Goal: Information Seeking & Learning: Learn about a topic

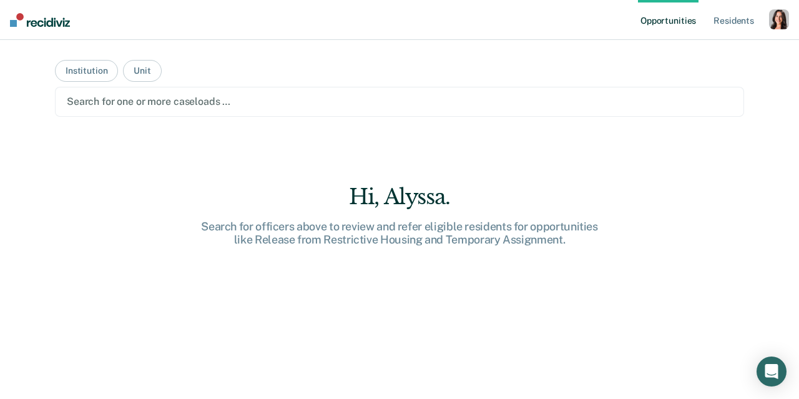
click at [191, 102] on div at bounding box center [399, 101] width 665 height 14
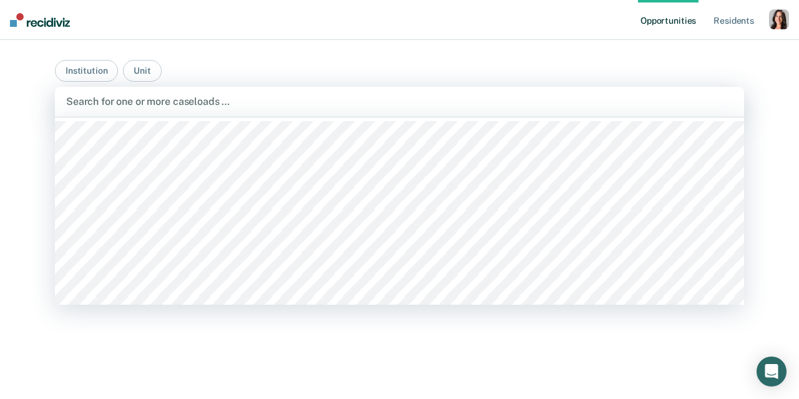
scroll to position [2, 0]
type input "boo"
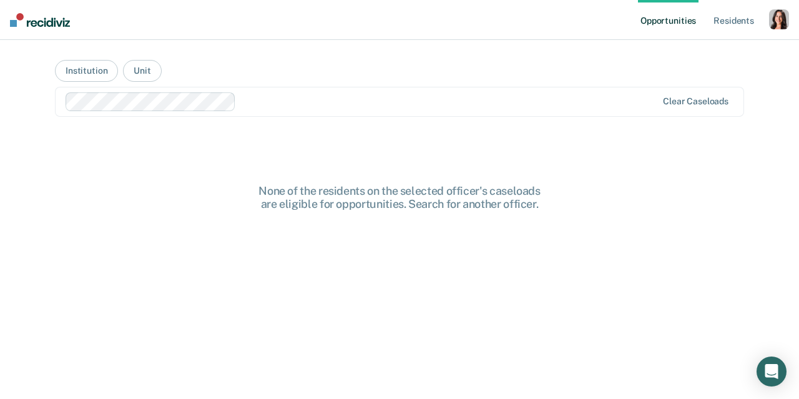
click at [270, 101] on div at bounding box center [448, 101] width 415 height 14
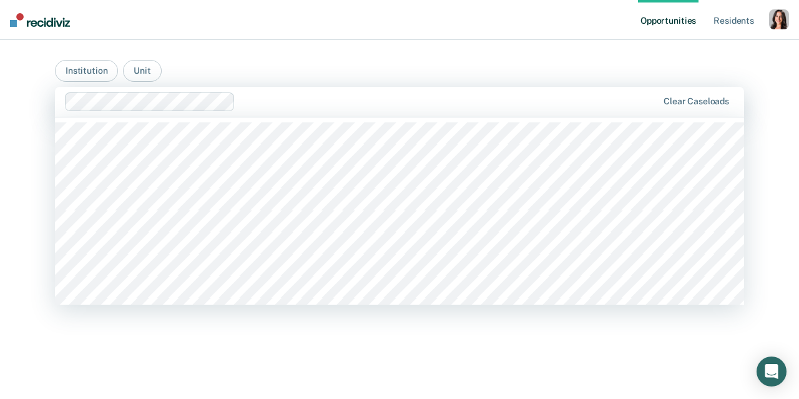
scroll to position [62, 0]
type input "boon"
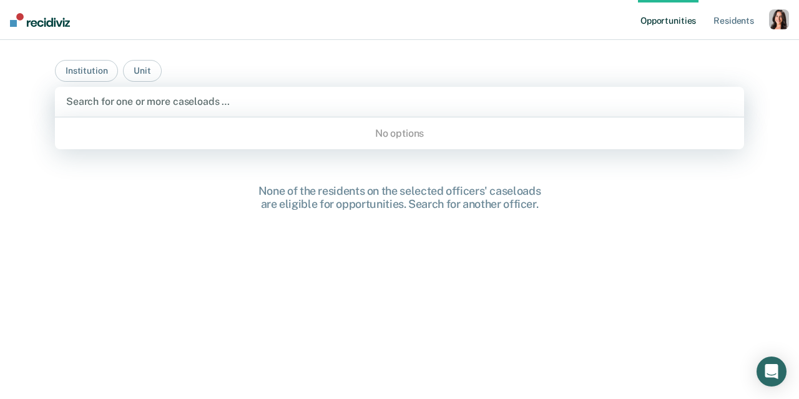
click at [228, 109] on div "Search for one or more caseloads …" at bounding box center [399, 101] width 669 height 17
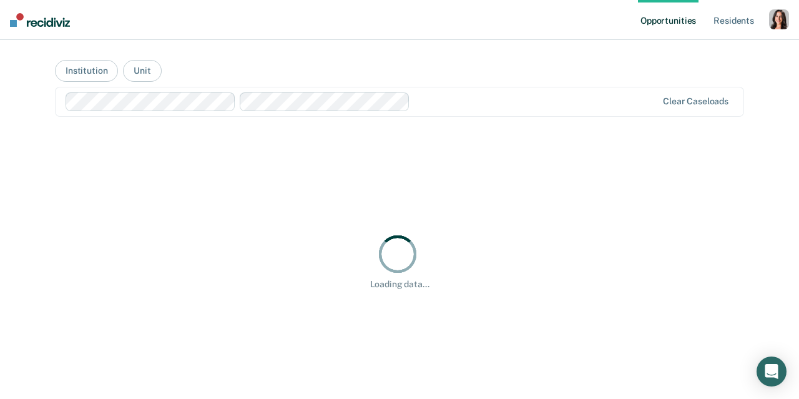
click at [545, 71] on main "Institution Unit Clear caseloads Loading data..." at bounding box center [399, 204] width 719 height 329
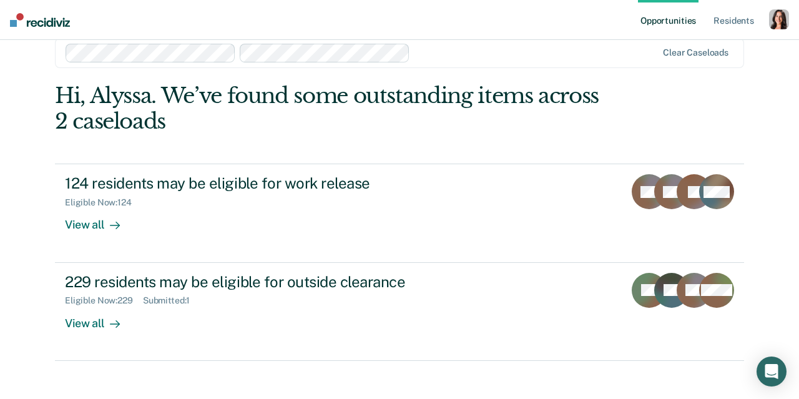
scroll to position [49, 0]
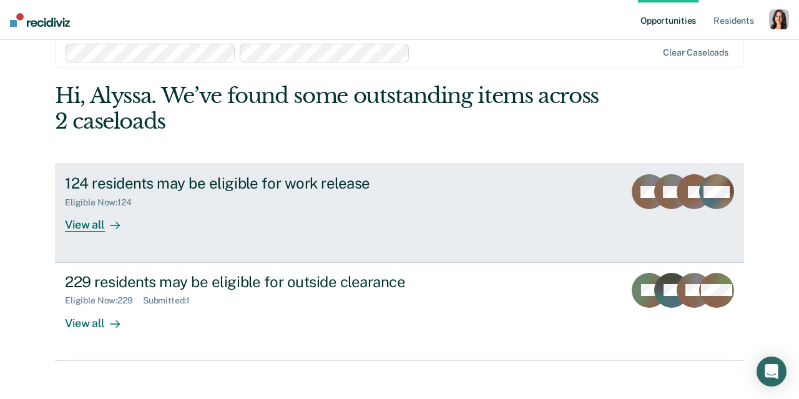
click at [308, 177] on div "124 residents may be eligible for work release" at bounding box center [284, 183] width 438 height 18
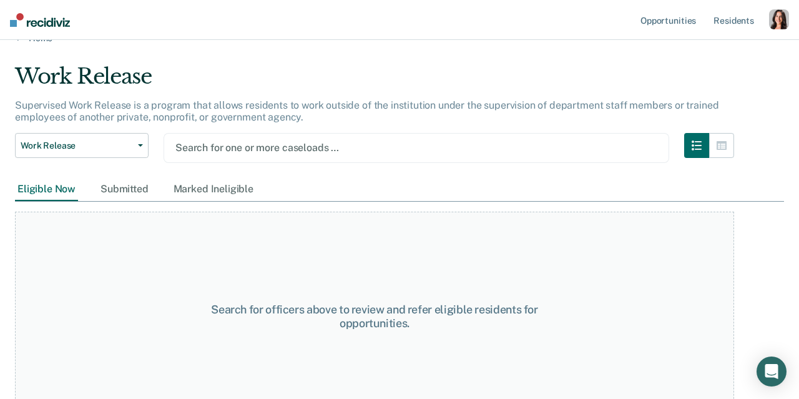
scroll to position [44, 0]
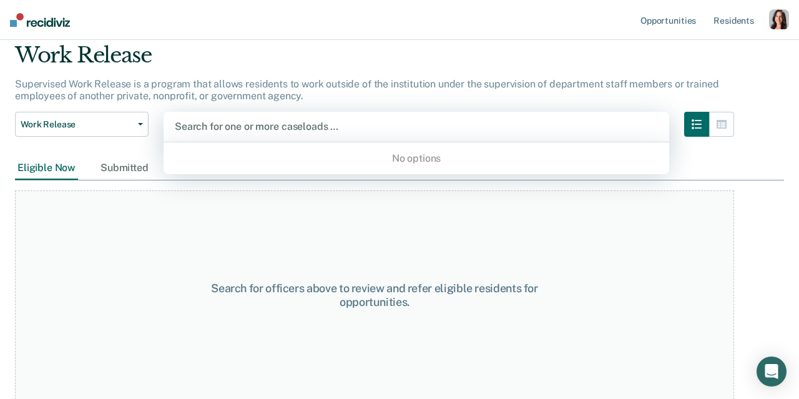
click at [329, 119] on div at bounding box center [416, 126] width 483 height 14
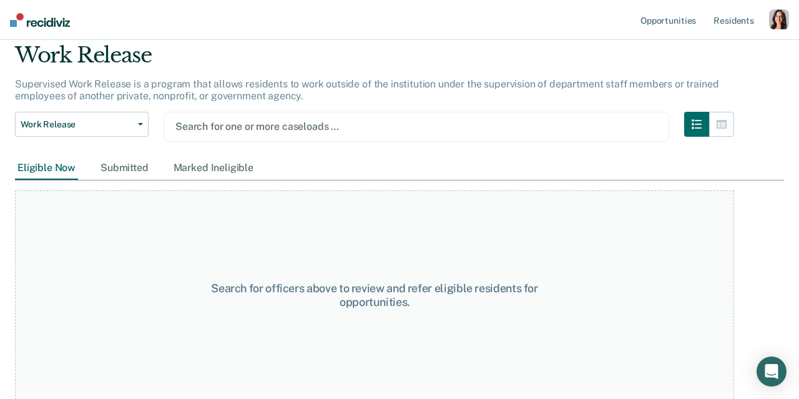
click at [328, 59] on div "Work Release" at bounding box center [374, 60] width 719 height 36
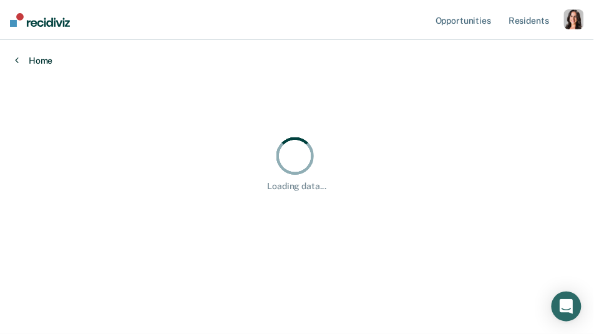
click at [334, 57] on link "Home" at bounding box center [297, 60] width 564 height 11
